Goal: Task Accomplishment & Management: Complete application form

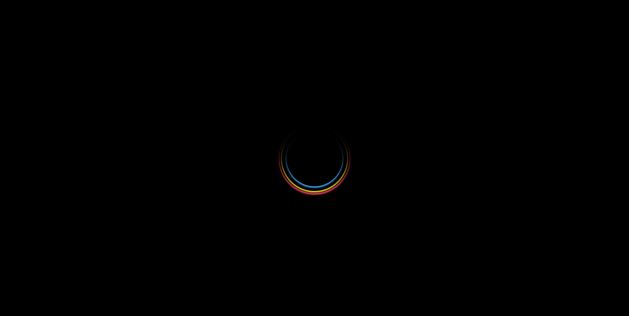
select select
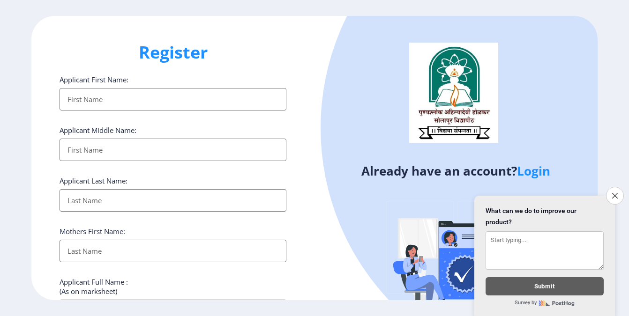
click at [318, 239] on div "Already have an account? Login" at bounding box center [456, 181] width 283 height 331
click at [617, 194] on icon "Close survey" at bounding box center [615, 196] width 6 height 6
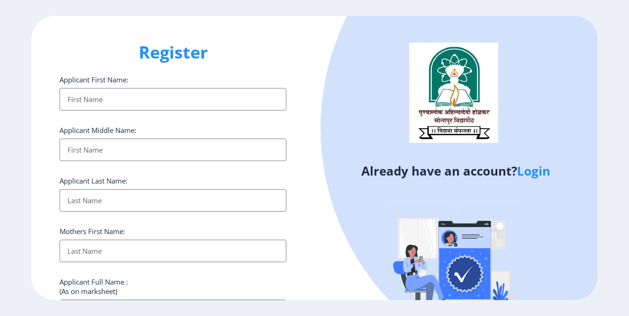
drag, startPoint x: 622, startPoint y: 293, endPoint x: 616, endPoint y: 322, distance: 28.7
click at [616, 316] on html "Register Applicant First Name: Applicant Middle Name: Applicant Last Name: Moth…" at bounding box center [314, 158] width 629 height 316
click at [374, 208] on img at bounding box center [456, 265] width 164 height 164
click at [536, 168] on link "Login" at bounding box center [533, 171] width 33 height 17
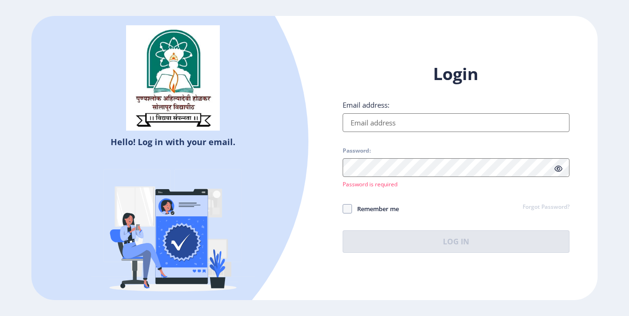
click at [440, 121] on input "Email address:" at bounding box center [456, 122] width 227 height 19
type input "K"
type input "[EMAIL_ADDRESS][DOMAIN_NAME]"
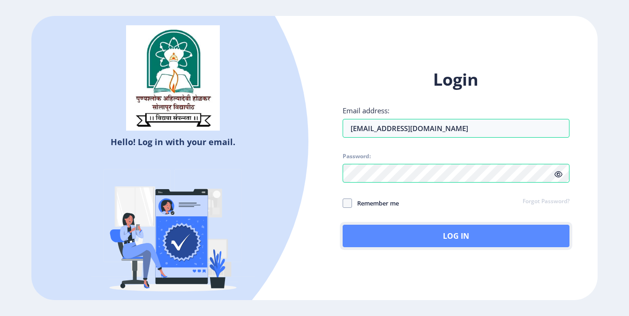
click at [452, 240] on button "Log In" at bounding box center [456, 236] width 227 height 22
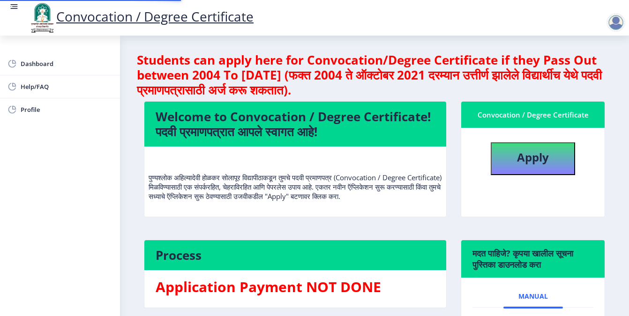
click at [454, 231] on div "Convocation / Degree Certificate Apply" at bounding box center [533, 165] width 158 height 129
click at [517, 154] on b "Apply" at bounding box center [533, 157] width 32 height 15
select select
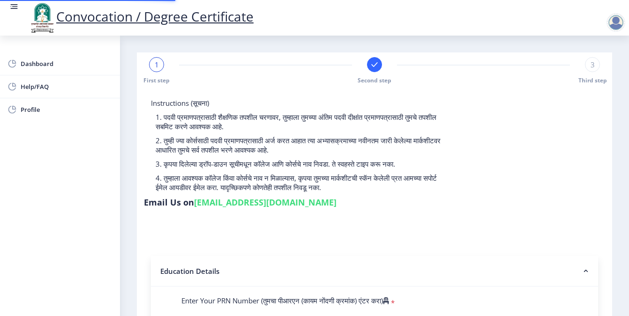
type input "2016032500014192"
select select "Regular"
select select "2019"
select select "October"
select select "Grade B+"
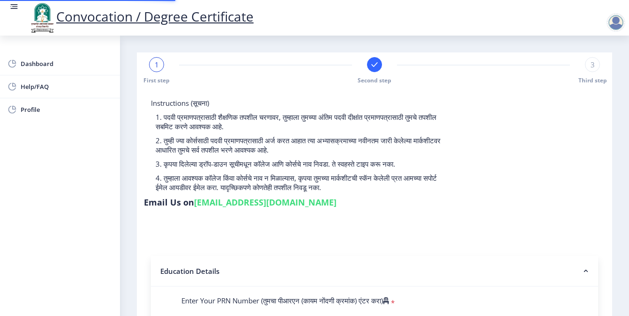
type input "530371"
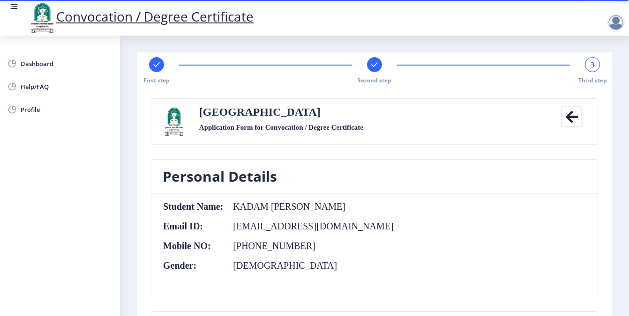
click at [373, 64] on rect at bounding box center [374, 64] width 9 height 9
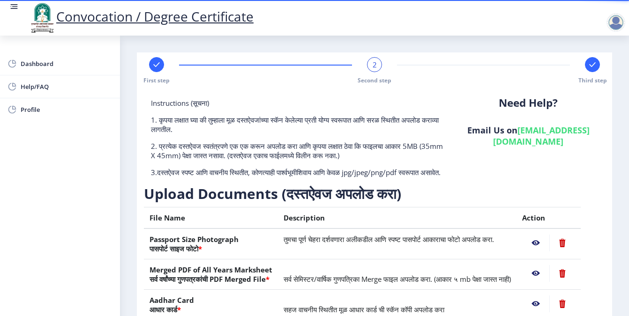
click at [532, 282] on nb-action at bounding box center [535, 273] width 27 height 17
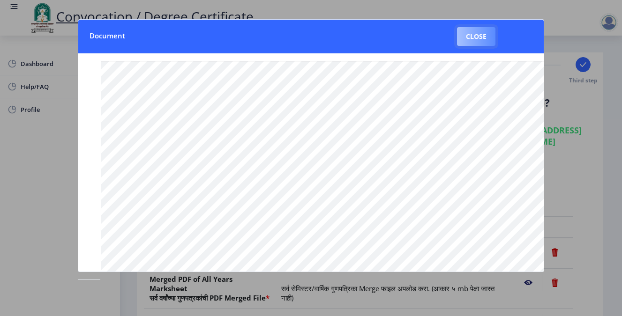
click at [476, 29] on button "Close" at bounding box center [476, 36] width 38 height 19
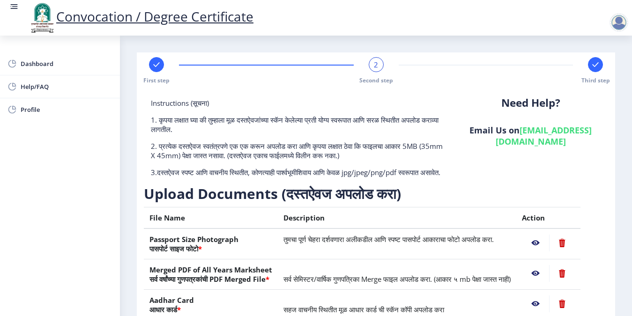
drag, startPoint x: 628, startPoint y: 242, endPoint x: 625, endPoint y: 269, distance: 27.3
click at [625, 269] on nb-layout-column "First step 2 Second step Third step Instructions (सूचना) 1. कृपया लक्षात घ्या क…" at bounding box center [376, 231] width 512 height 390
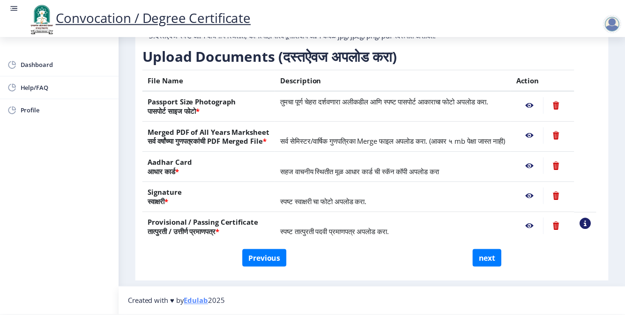
scroll to position [157, 0]
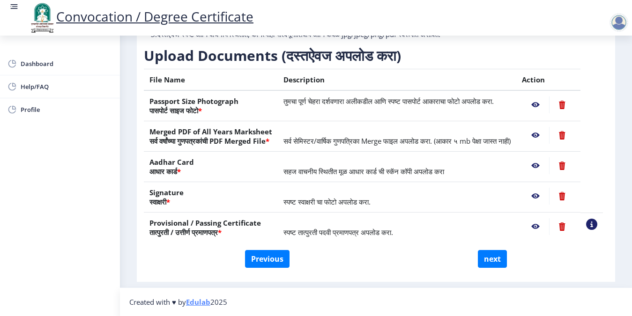
click at [542, 223] on nb-action at bounding box center [535, 226] width 27 height 17
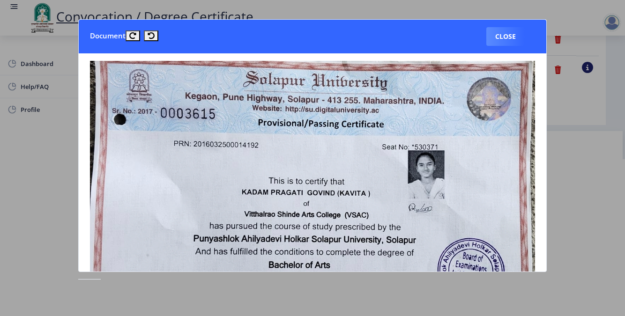
click at [572, 193] on div at bounding box center [312, 158] width 625 height 316
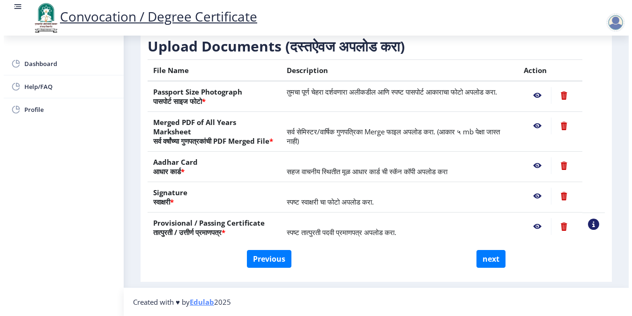
scroll to position [65, 0]
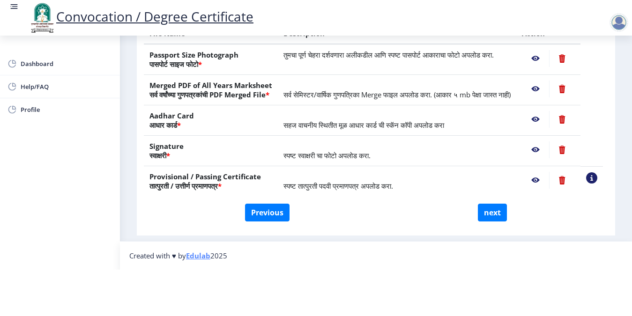
click at [618, 24] on div at bounding box center [619, 22] width 19 height 19
click at [610, 76] on span "Log out" at bounding box center [595, 72] width 60 height 11
